Goal: Complete application form

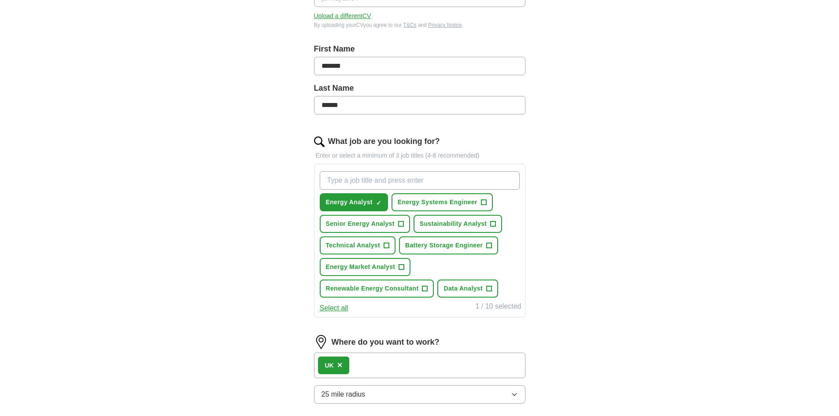
scroll to position [176, 0]
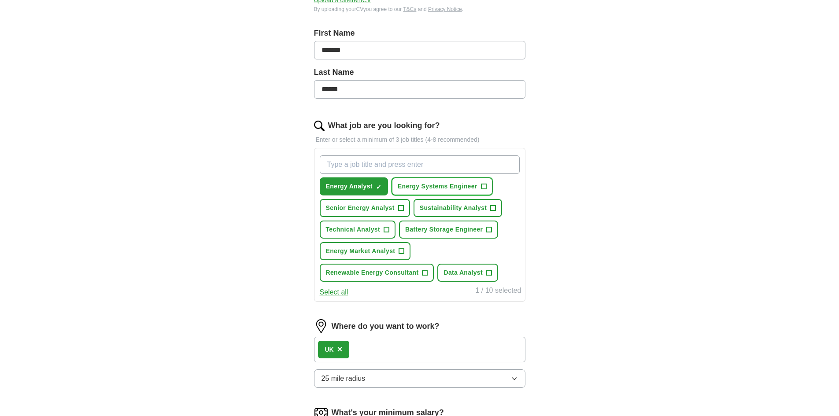
click at [410, 189] on span "Energy Systems Engineer" at bounding box center [438, 186] width 80 height 9
click at [383, 208] on span "Senior Energy Analyst" at bounding box center [360, 207] width 69 height 9
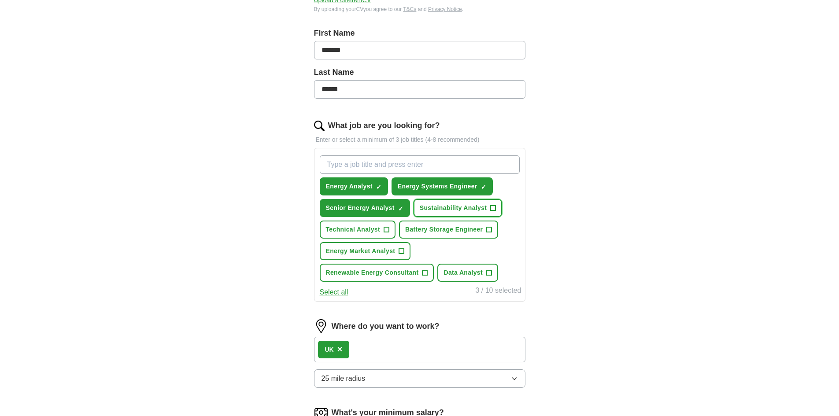
click at [427, 205] on span "Sustainability Analyst" at bounding box center [453, 207] width 67 height 9
drag, startPoint x: 419, startPoint y: 228, endPoint x: 408, endPoint y: 228, distance: 11.0
click at [419, 228] on span "Battery Storage Engineer" at bounding box center [444, 229] width 78 height 9
click at [373, 229] on span "Technical Analyst" at bounding box center [353, 229] width 54 height 9
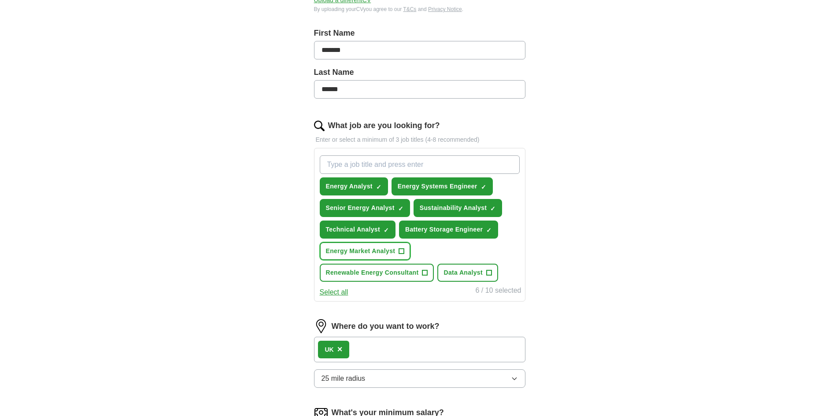
drag, startPoint x: 365, startPoint y: 251, endPoint x: 369, endPoint y: 260, distance: 10.1
click at [365, 251] on span "Energy Market Analyst" at bounding box center [361, 251] width 70 height 9
drag, startPoint x: 371, startPoint y: 268, endPoint x: 426, endPoint y: 263, distance: 55.7
click at [372, 268] on button "Renewable Energy Consultant +" at bounding box center [377, 273] width 114 height 18
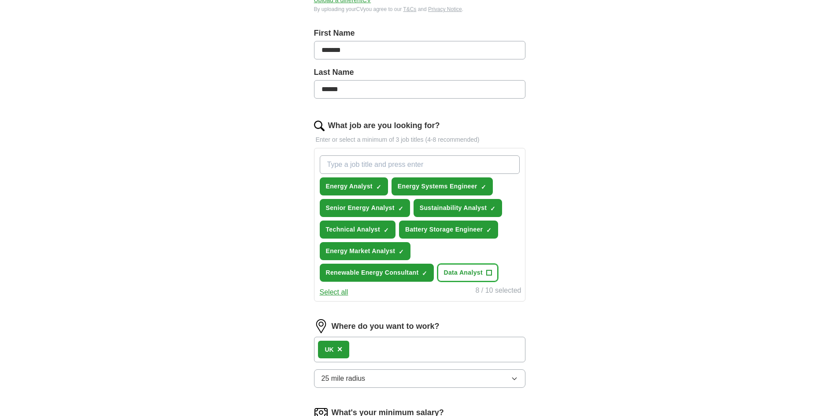
click at [439, 265] on button "Data Analyst +" at bounding box center [467, 273] width 61 height 18
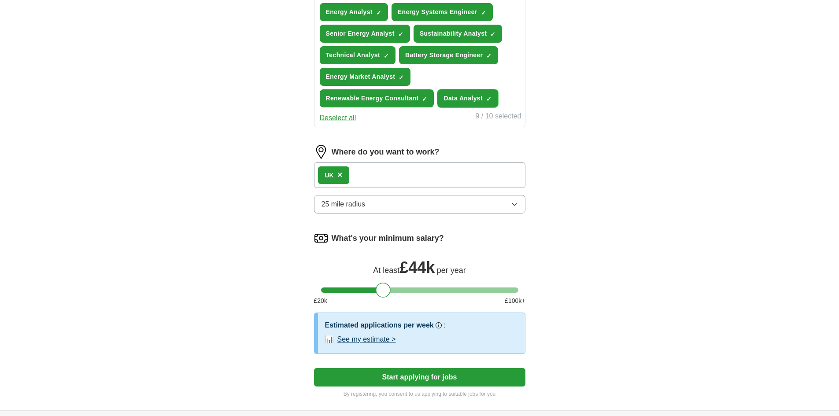
scroll to position [352, 0]
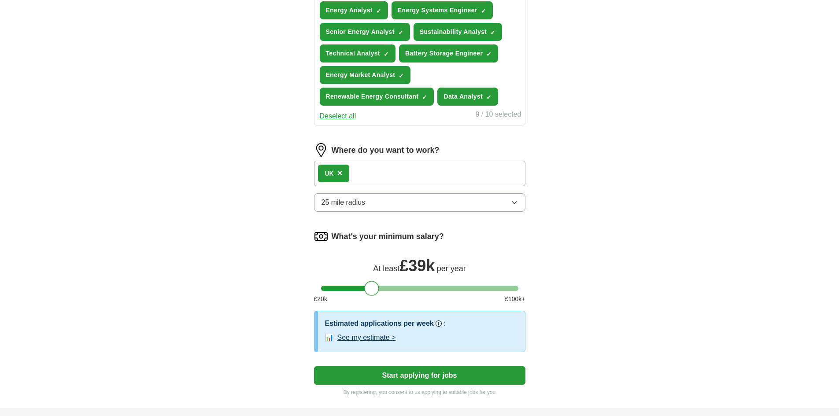
drag, startPoint x: 384, startPoint y: 286, endPoint x: 372, endPoint y: 286, distance: 11.9
click at [372, 286] on div at bounding box center [371, 288] width 15 height 15
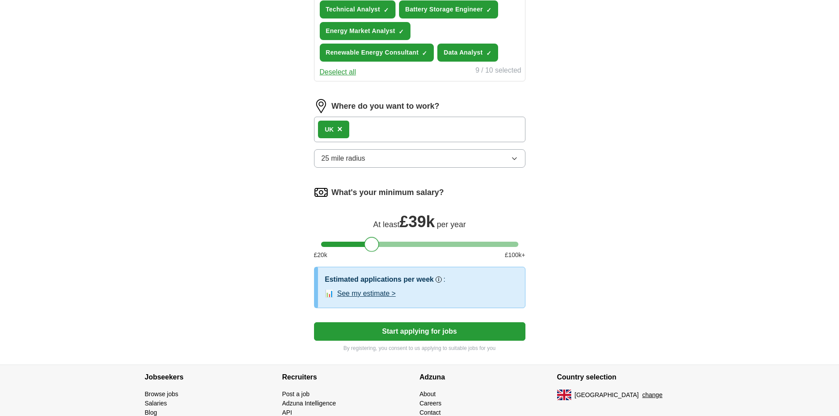
click at [410, 335] on button "Start applying for jobs" at bounding box center [419, 331] width 211 height 18
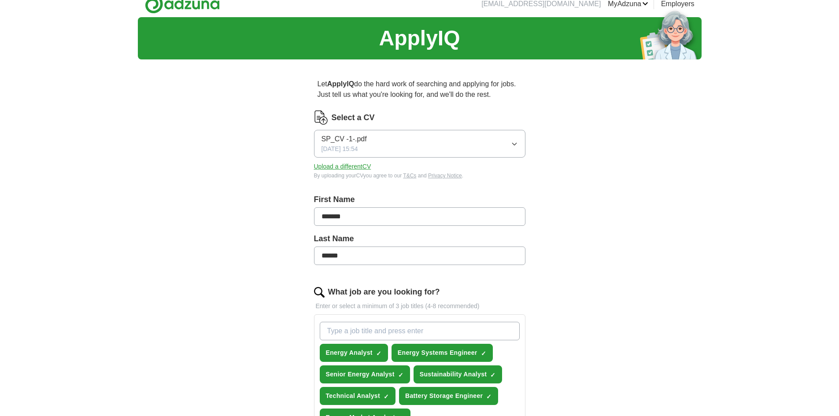
scroll to position [0, 0]
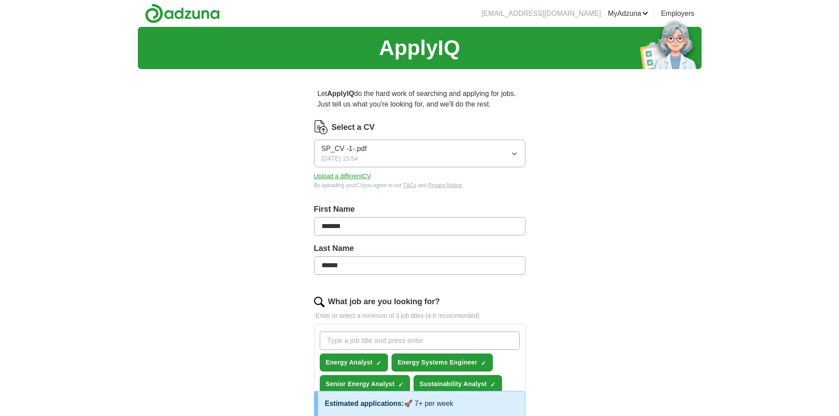
select select "**"
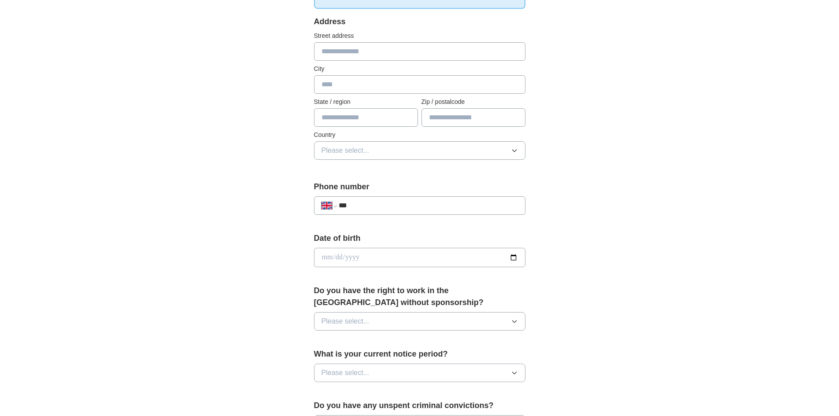
scroll to position [44, 0]
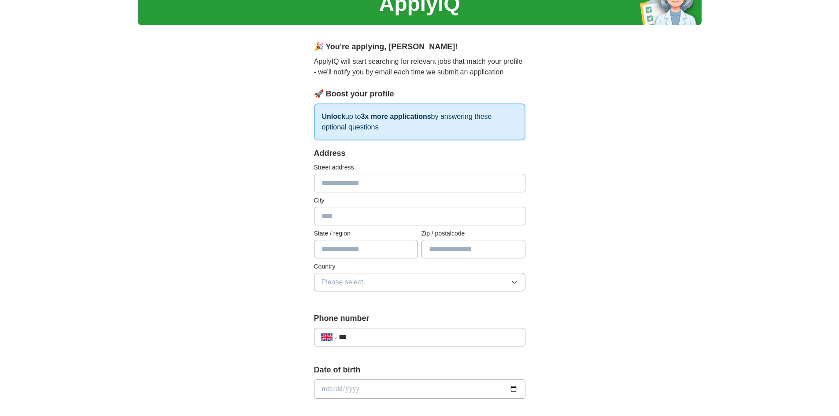
click at [346, 183] on input "text" at bounding box center [419, 183] width 211 height 18
type input "**********"
type input "*******"
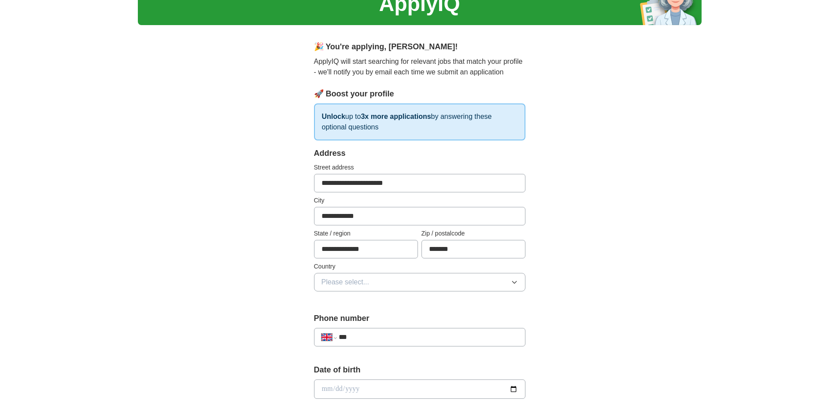
click at [408, 278] on button "Please select..." at bounding box center [419, 282] width 211 height 18
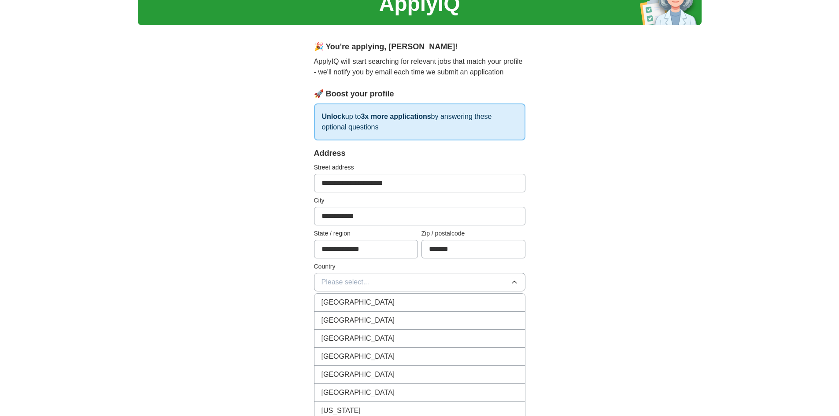
click at [385, 306] on div "[GEOGRAPHIC_DATA]" at bounding box center [419, 302] width 196 height 11
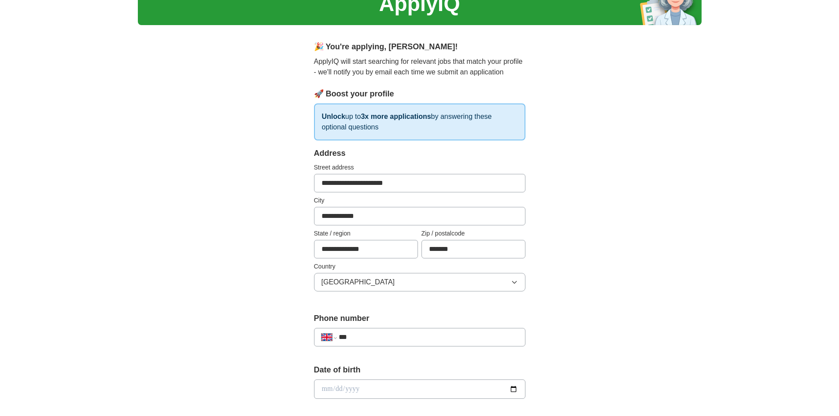
scroll to position [132, 0]
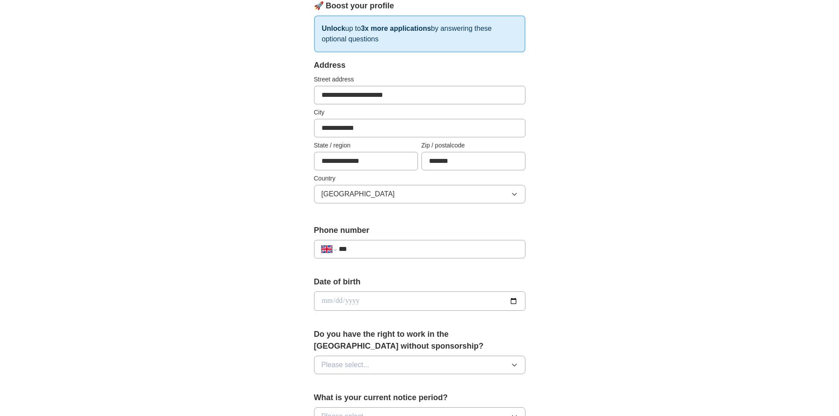
click at [396, 249] on input "***" at bounding box center [428, 249] width 179 height 11
type input "**********"
click at [377, 300] on input "date" at bounding box center [419, 301] width 211 height 19
type input "**********"
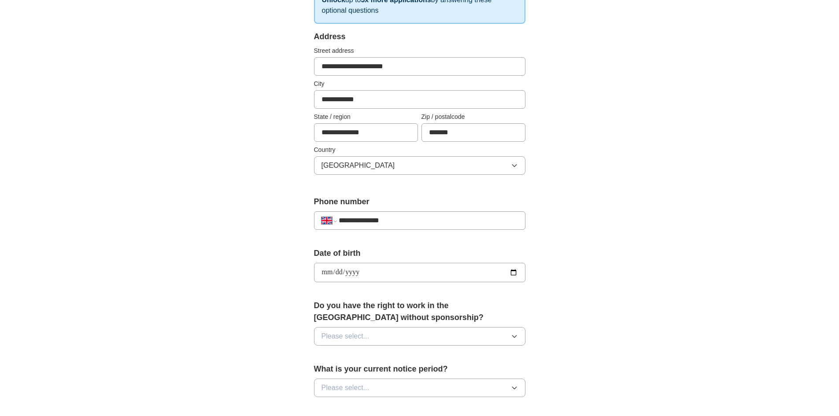
scroll to position [176, 0]
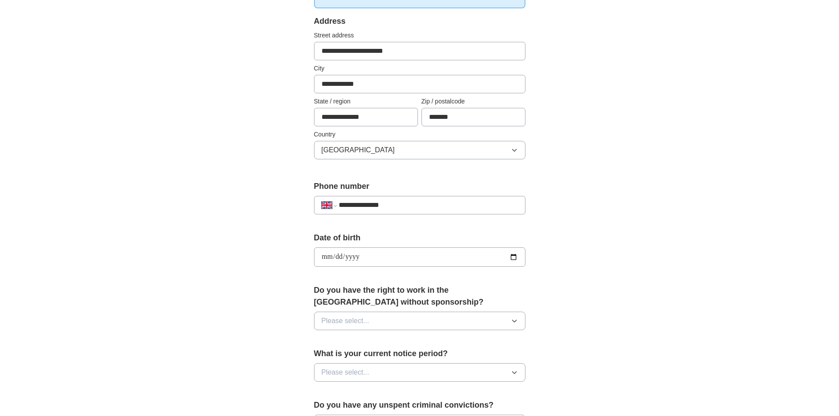
click at [380, 310] on div "Do you have the right to work in the [GEOGRAPHIC_DATA] without sponsorship? Ple…" at bounding box center [419, 310] width 211 height 53
click at [380, 312] on button "Please select..." at bounding box center [419, 321] width 211 height 18
click at [376, 338] on div "Yes" at bounding box center [419, 341] width 196 height 11
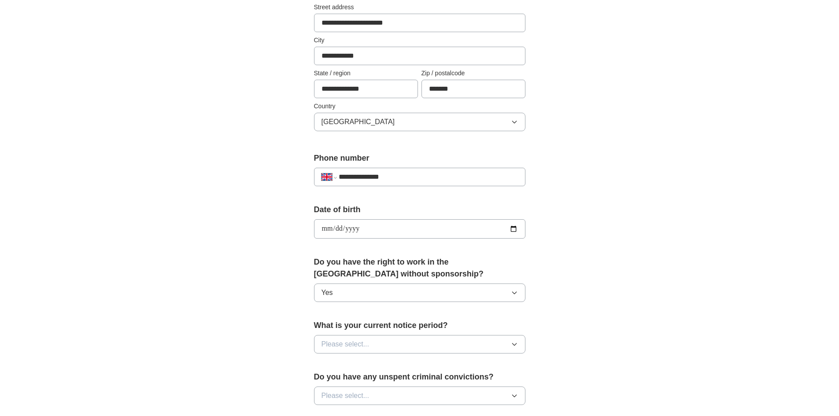
scroll to position [220, 0]
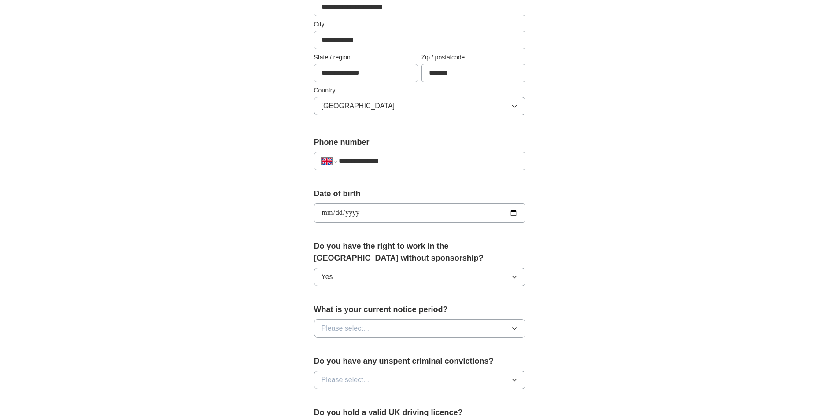
click at [396, 334] on button "Please select..." at bounding box center [419, 328] width 211 height 18
click at [370, 396] on li "1 month" at bounding box center [419, 403] width 210 height 18
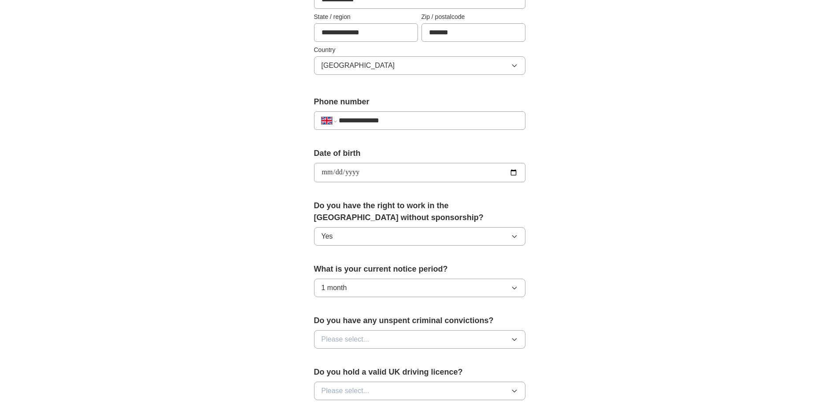
scroll to position [308, 0]
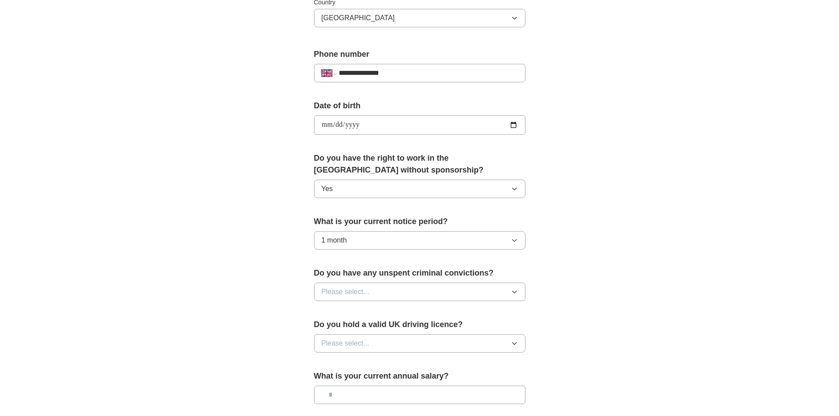
click at [360, 289] on span "Please select..." at bounding box center [345, 292] width 48 height 11
click at [350, 325] on div "No" at bounding box center [419, 330] width 196 height 11
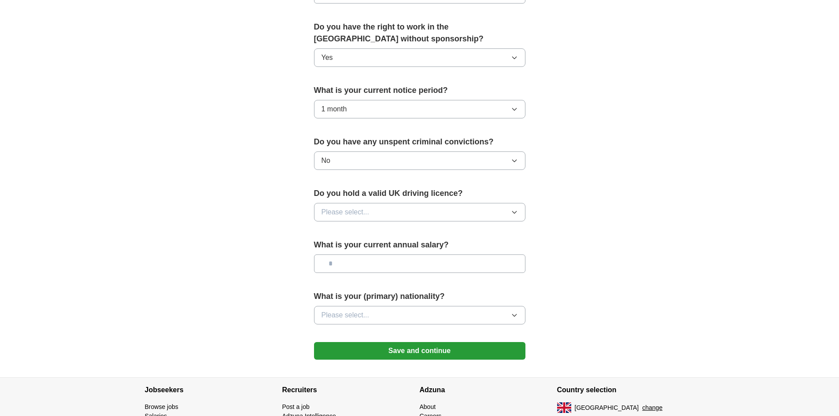
scroll to position [440, 0]
click at [372, 208] on button "Please select..." at bounding box center [419, 211] width 211 height 18
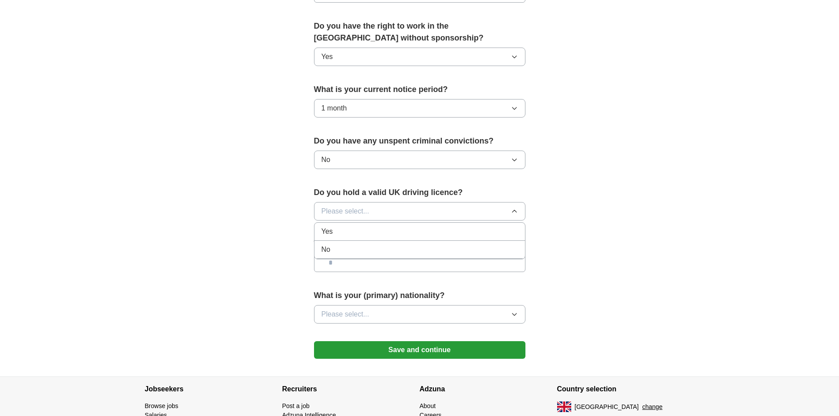
click at [361, 233] on div "Yes" at bounding box center [419, 231] width 196 height 11
click at [351, 257] on input "text" at bounding box center [419, 263] width 211 height 18
type input "*******"
click at [373, 302] on div "What is your (primary) nationality? Please select..." at bounding box center [419, 310] width 211 height 41
click at [373, 306] on button "Please select..." at bounding box center [419, 314] width 211 height 18
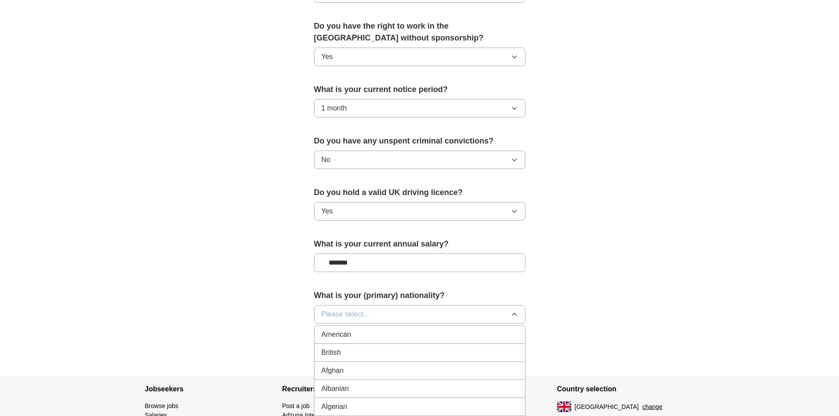
click at [376, 316] on button "Please select..." at bounding box center [419, 314] width 211 height 18
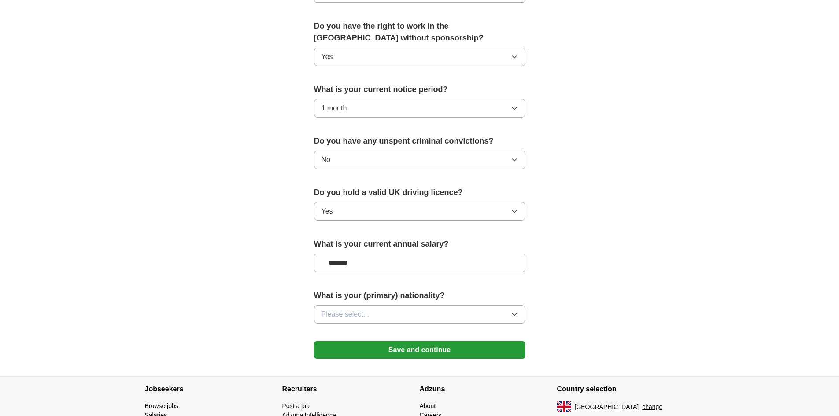
click at [378, 316] on button "Please select..." at bounding box center [419, 314] width 211 height 18
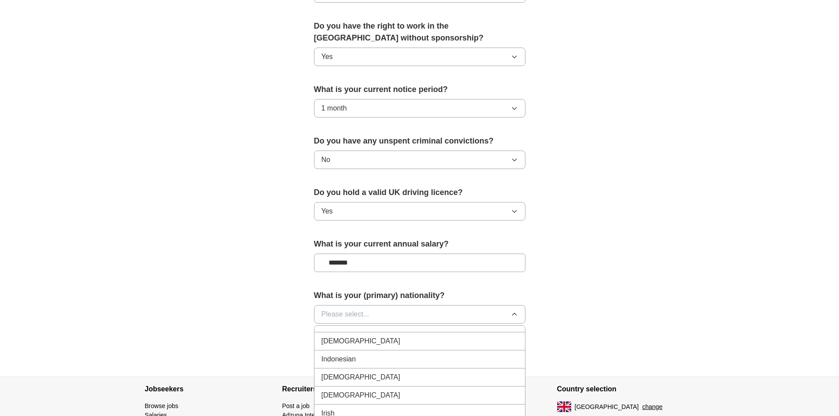
scroll to position [1453, 0]
click at [380, 330] on div "[DEMOGRAPHIC_DATA]" at bounding box center [419, 326] width 196 height 11
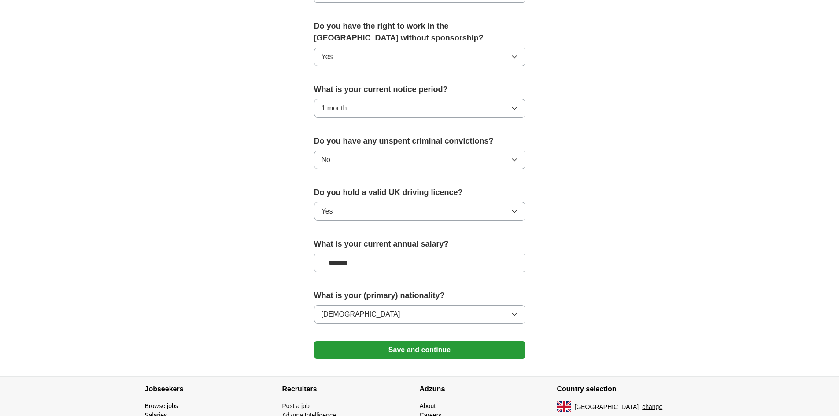
click at [395, 346] on button "Save and continue" at bounding box center [419, 350] width 211 height 18
